Goal: Information Seeking & Learning: Check status

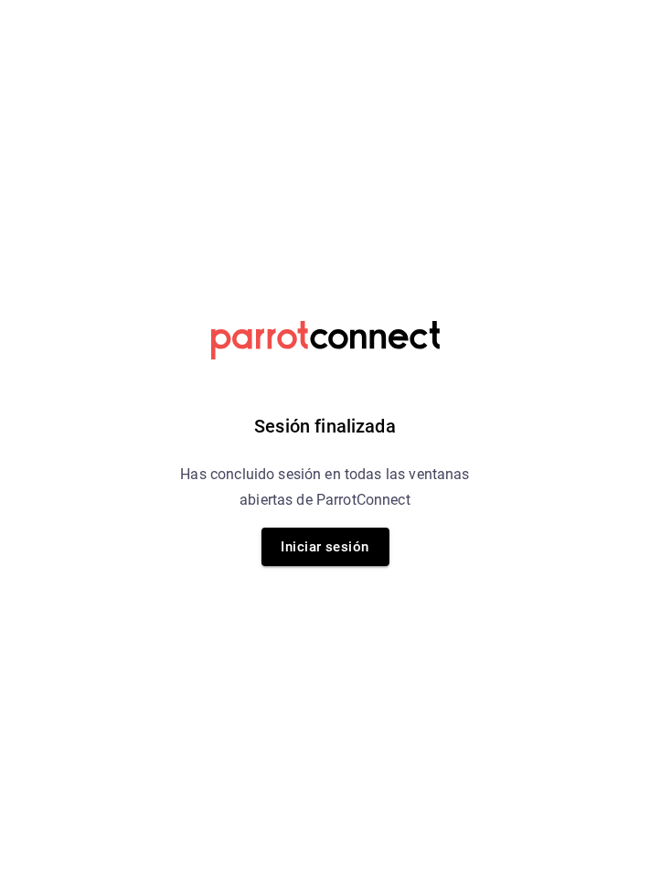
click at [332, 543] on button "Iniciar sesión" at bounding box center [326, 547] width 128 height 38
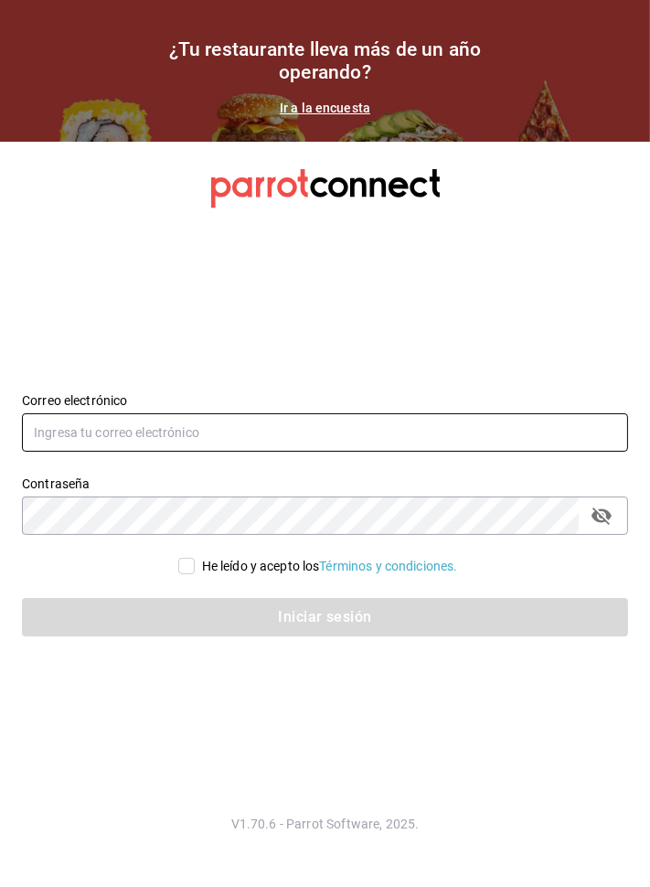
click at [329, 452] on input "text" at bounding box center [325, 432] width 606 height 38
type input "Supervicion106@outlook.com"
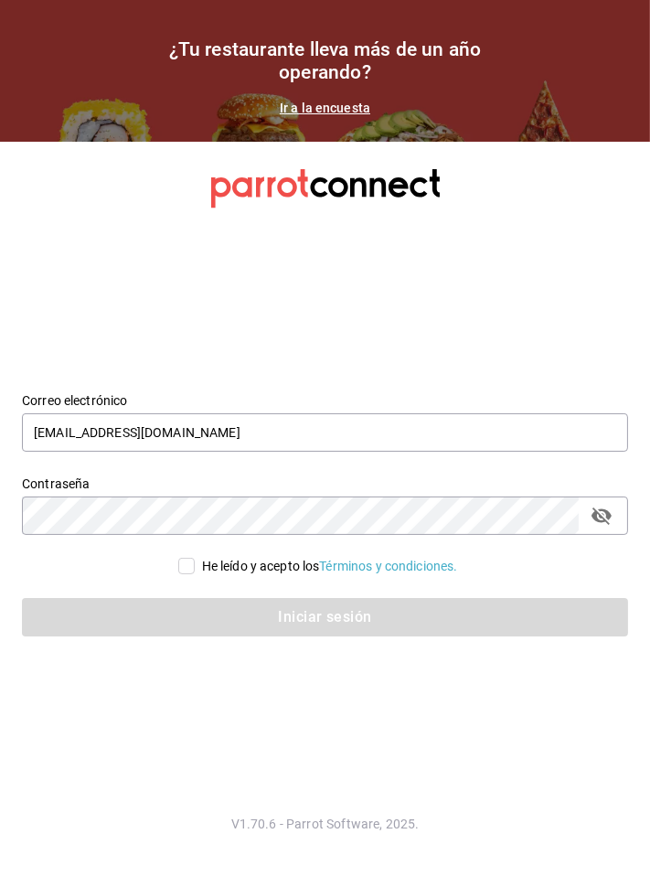
click at [181, 574] on input "He leído y acepto los Términos y condiciones." at bounding box center [186, 566] width 16 height 16
checkbox input "true"
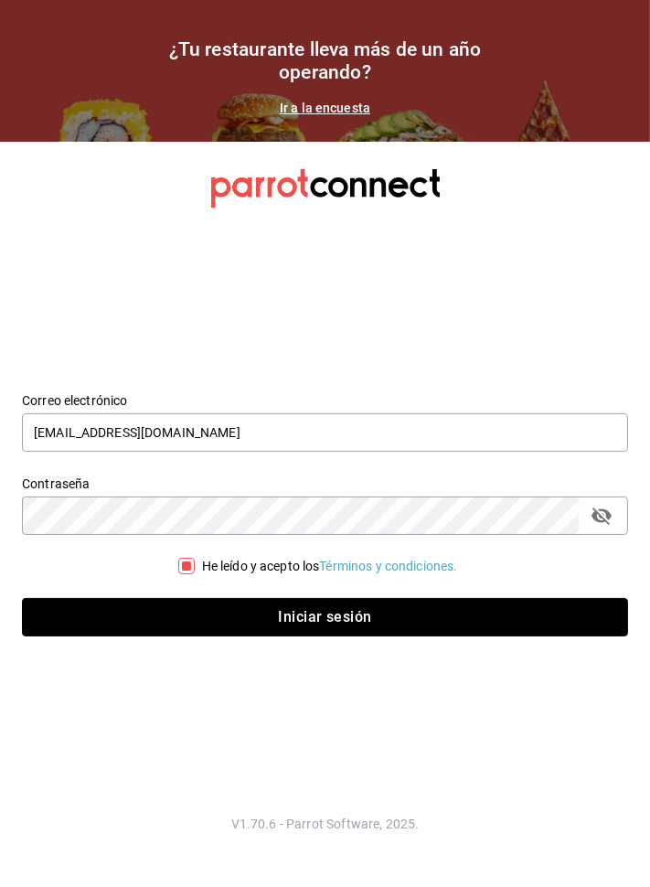
click at [257, 637] on button "Iniciar sesión" at bounding box center [325, 617] width 606 height 38
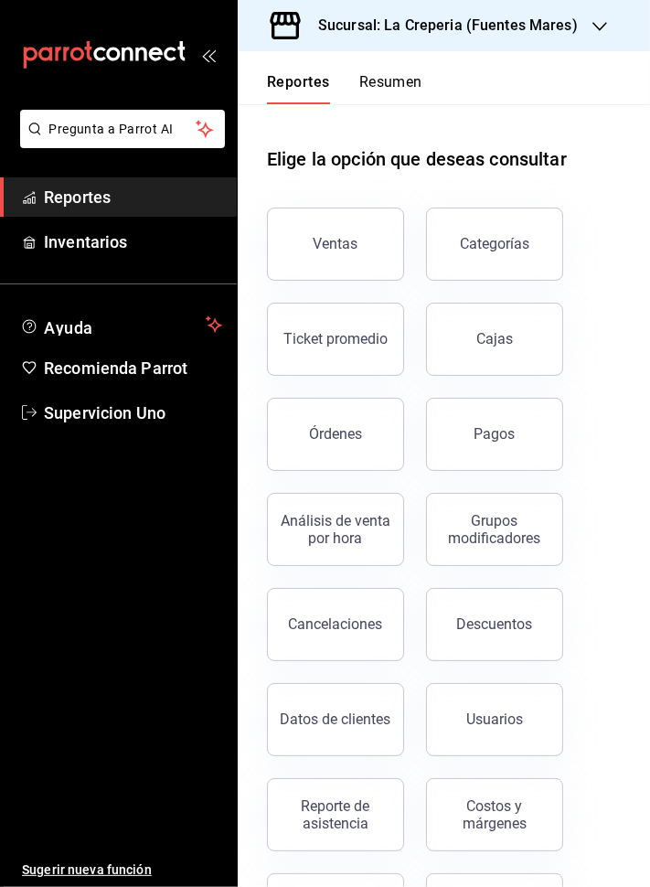
click at [338, 230] on button "Ventas" at bounding box center [335, 244] width 137 height 73
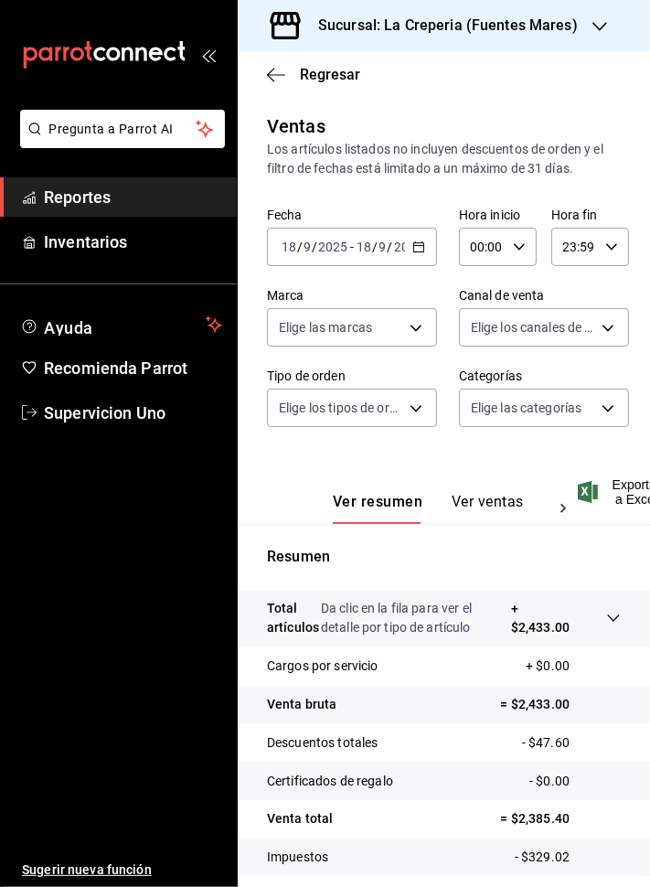
click at [581, 412] on body "Pregunta a Parrot AI Reportes Inventarios Ayuda Recomienda Parrot Supervicion U…" at bounding box center [325, 443] width 650 height 887
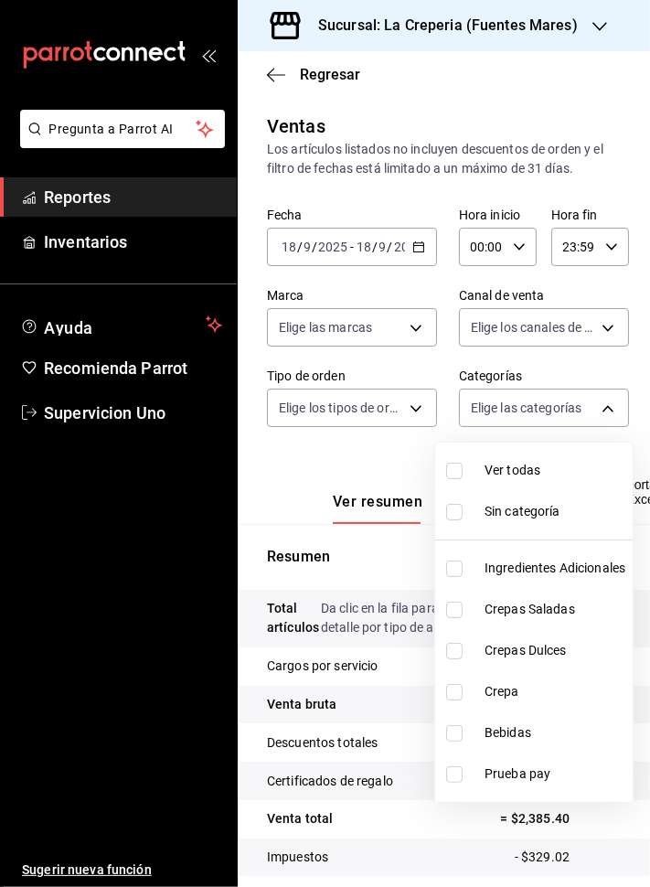
click at [534, 601] on span "Crepas Saladas" at bounding box center [555, 609] width 141 height 19
click at [530, 642] on span "Crepas Dulces" at bounding box center [555, 650] width 141 height 19
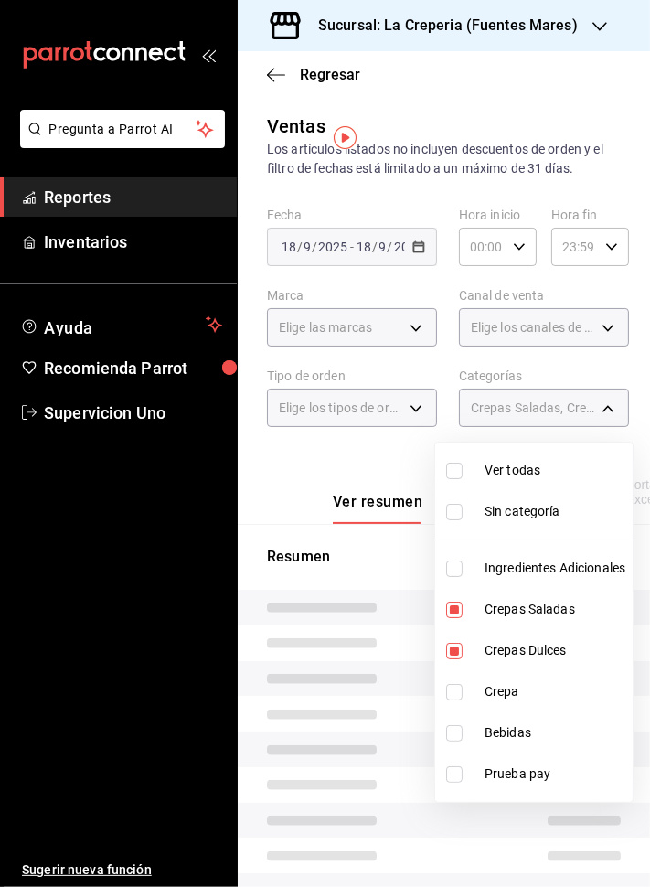
click at [499, 681] on li "Crepa" at bounding box center [534, 691] width 198 height 41
type input "cdd18b51-54db-4cd5-bbfe-25f2ceee4960,3f55d7cd-1e09-4439-87d2-030dee78c296,3899b…"
checkbox input "true"
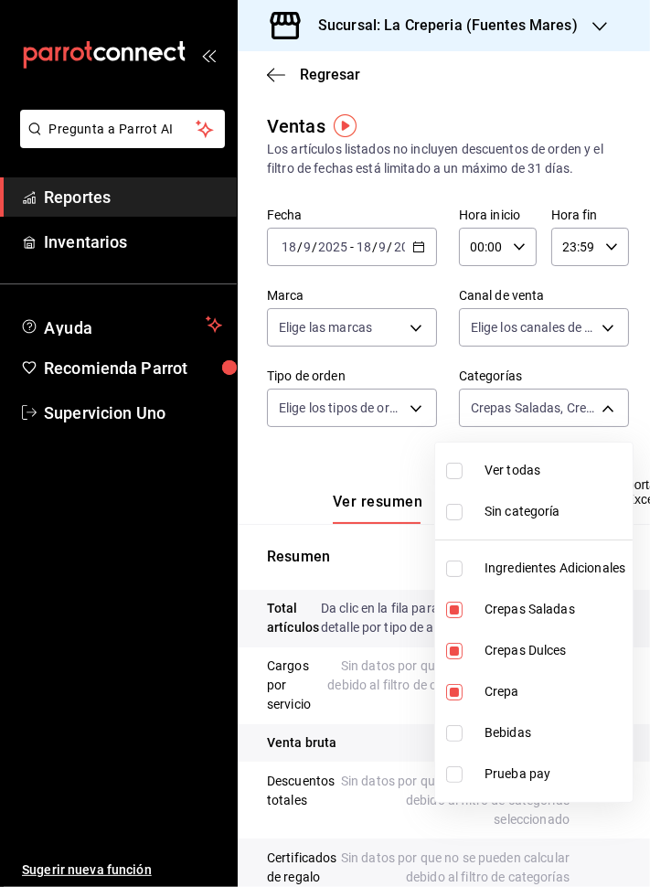
click at [336, 701] on div at bounding box center [325, 443] width 650 height 887
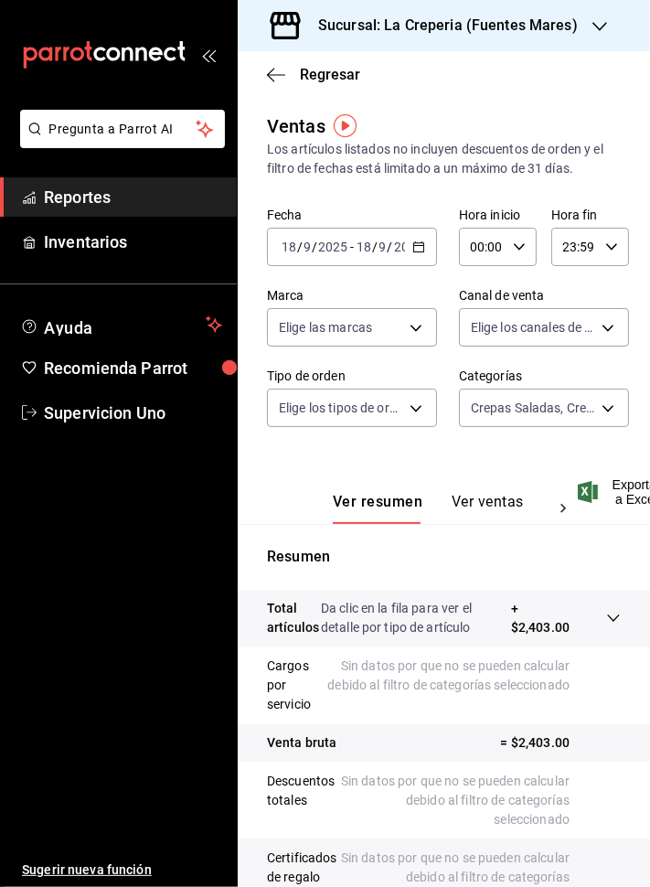
click at [488, 493] on button "Ver ventas" at bounding box center [488, 508] width 72 height 31
